Goal: Check status: Check status

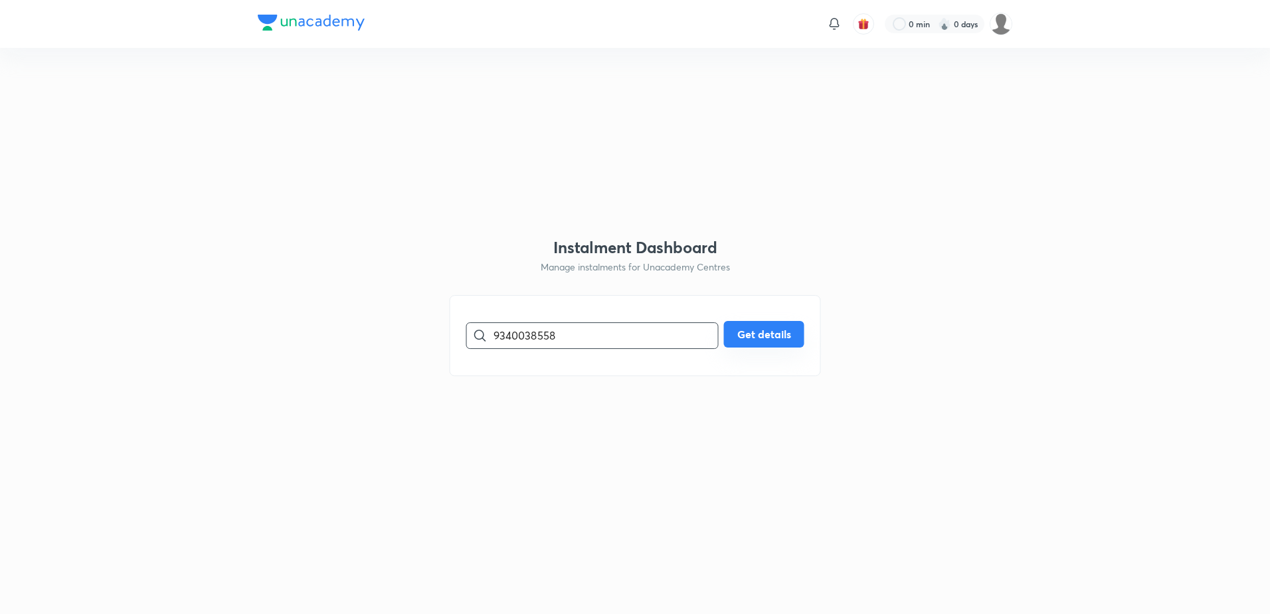
type input "9340038558"
click at [761, 341] on button "Get details" at bounding box center [764, 334] width 80 height 27
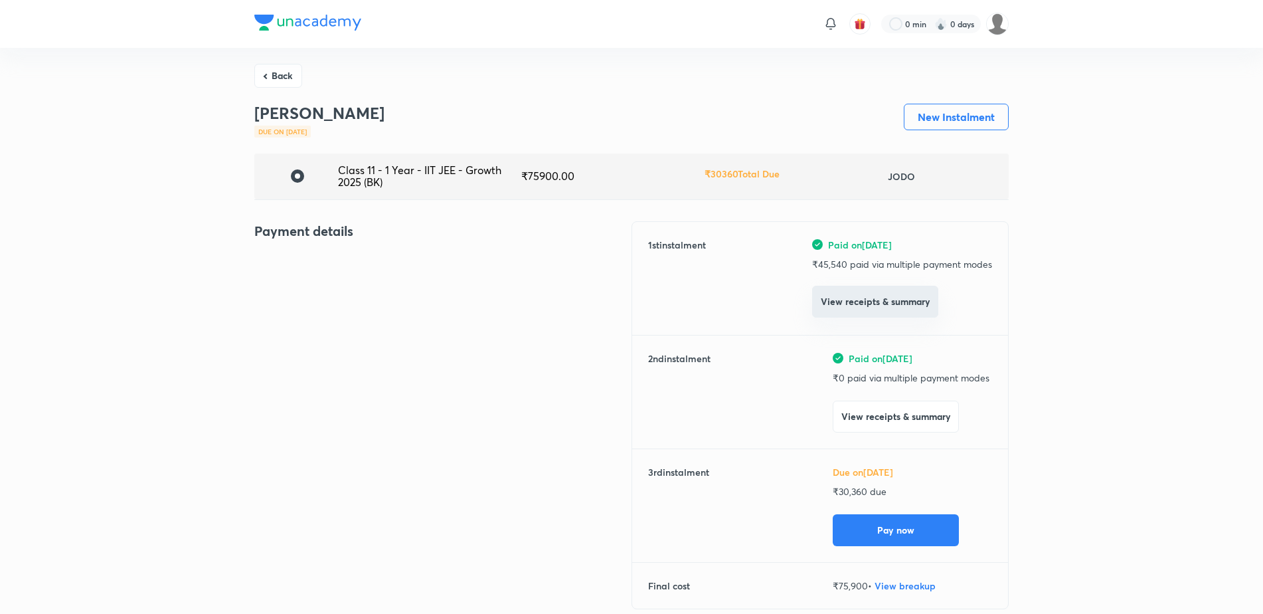
click at [883, 310] on button "View receipts & summary" at bounding box center [875, 302] width 126 height 32
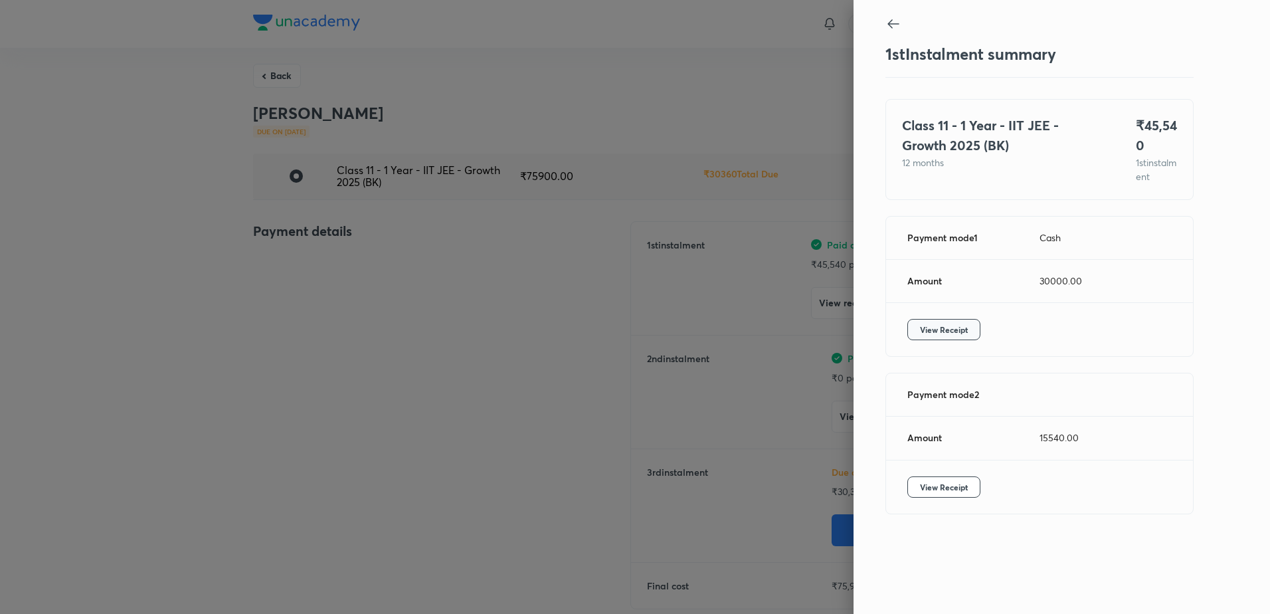
click at [933, 336] on span "View Receipt" at bounding box center [944, 329] width 48 height 13
click at [935, 494] on span "View Receipt" at bounding box center [944, 486] width 48 height 13
click at [938, 340] on button "View Receipt" at bounding box center [943, 329] width 73 height 21
click at [889, 25] on icon at bounding box center [892, 23] width 11 height 9
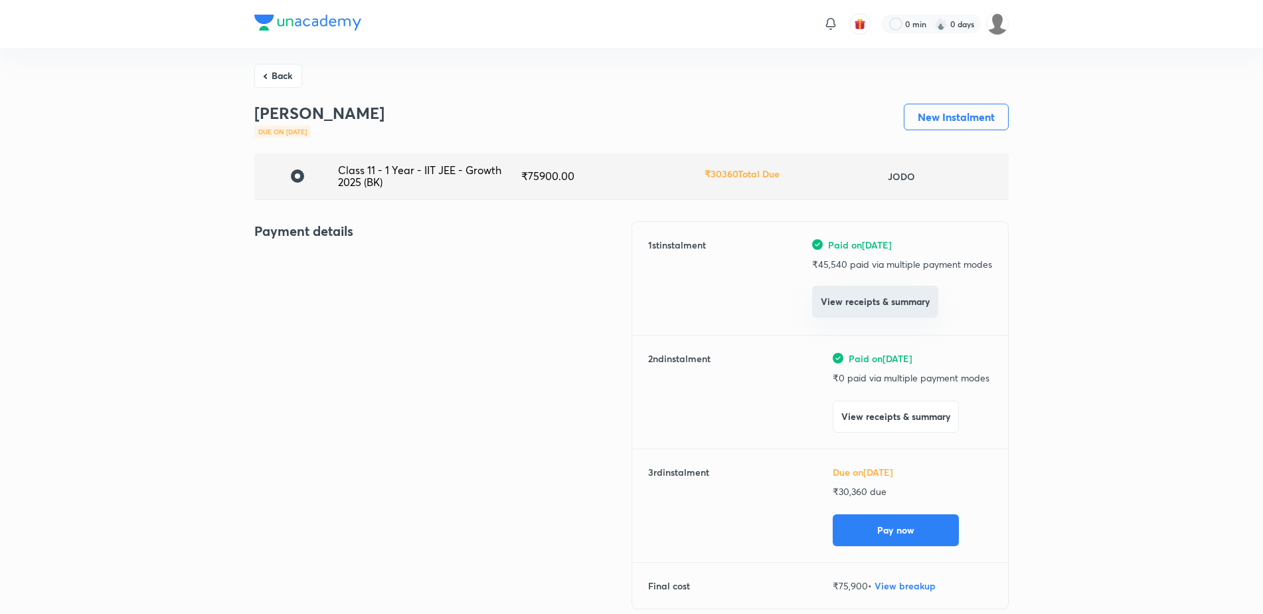
click at [882, 301] on button "View receipts & summary" at bounding box center [875, 302] width 126 height 32
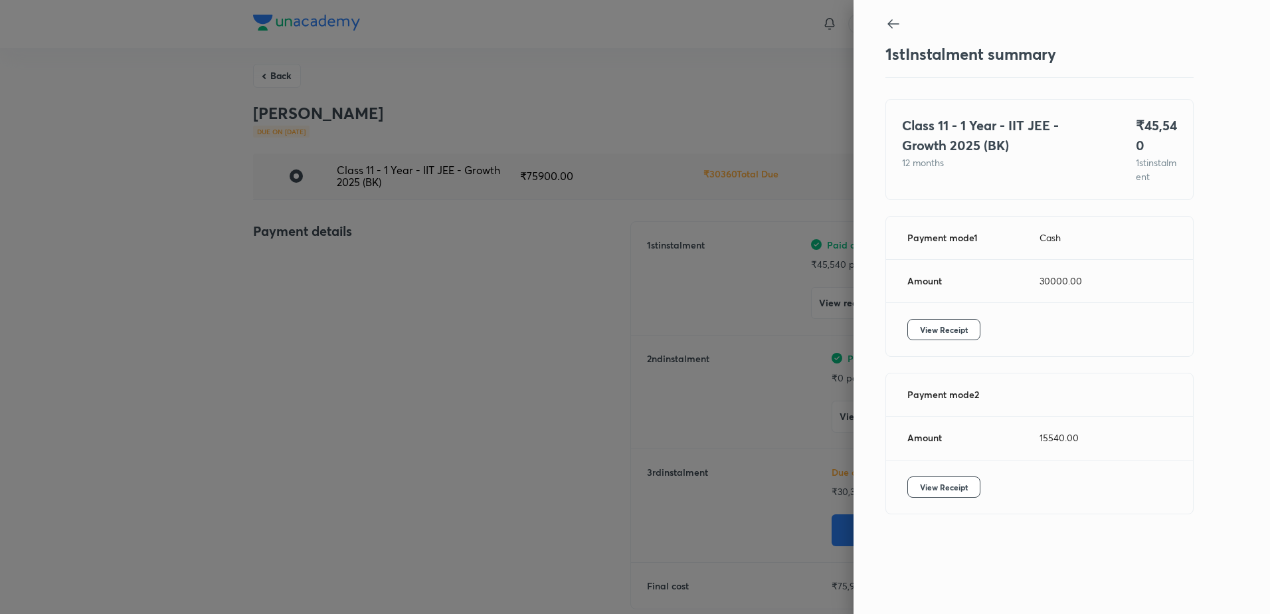
click at [893, 24] on icon at bounding box center [892, 23] width 11 height 9
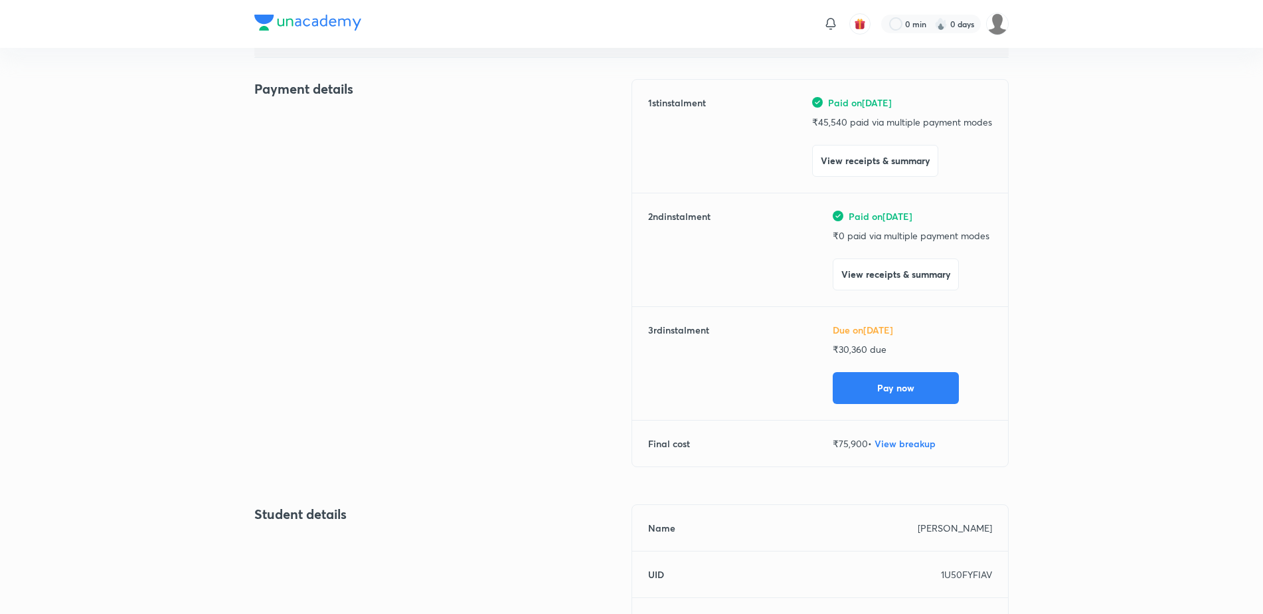
scroll to position [143, 0]
click at [505, 248] on div "Payment details" at bounding box center [442, 280] width 377 height 404
